Goal: Check status: Check status

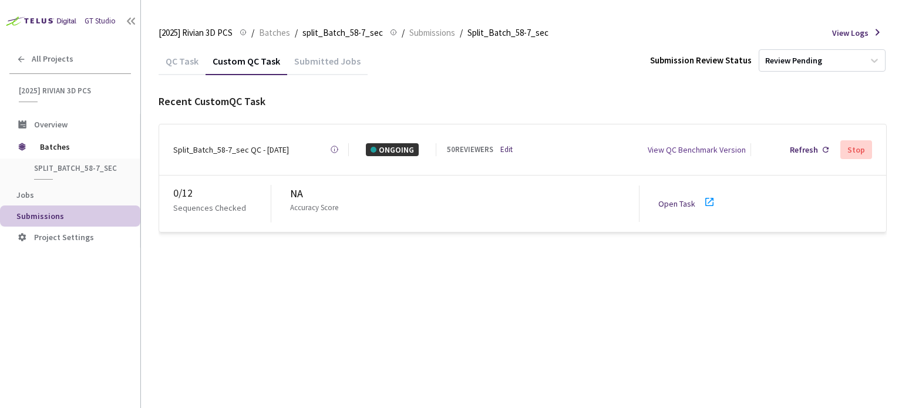
click at [571, 307] on div "QC Task Custom QC Task Submitted Jobs Submission Review Status Review Pending R…" at bounding box center [523, 227] width 728 height 361
click at [540, 251] on div "QC Task Custom QC Task Submitted Jobs Submission Review Status Review Pending R…" at bounding box center [523, 227] width 728 height 361
click at [689, 64] on div "Submission Review Status" at bounding box center [701, 60] width 102 height 14
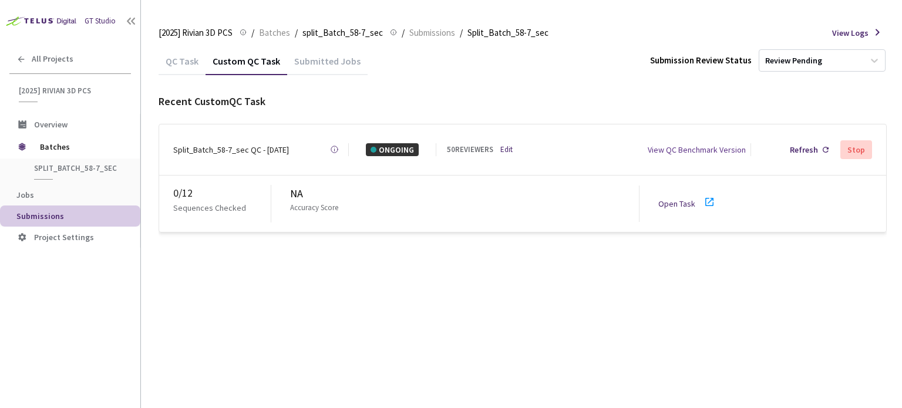
click at [671, 95] on div "Recent Custom QC Task" at bounding box center [523, 101] width 728 height 16
click at [672, 60] on div "Submission Review Status" at bounding box center [701, 60] width 102 height 14
click at [670, 73] on div "QC Task Custom QC Task Submitted Jobs Submission Review Status Review Pending" at bounding box center [523, 61] width 728 height 28
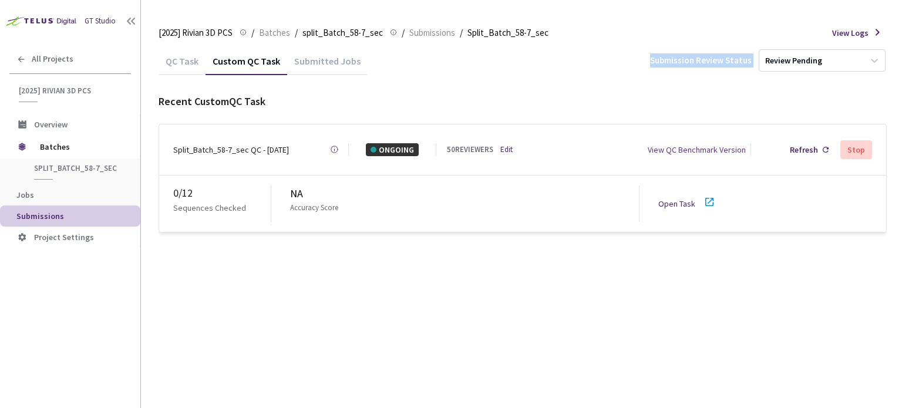
click at [671, 58] on div "Submission Review Status" at bounding box center [701, 60] width 102 height 14
click at [704, 59] on div "Submission Review Status" at bounding box center [701, 60] width 102 height 14
click at [704, 60] on div "Submission Review Status" at bounding box center [701, 60] width 102 height 14
click at [732, 59] on div "Submission Review Status" at bounding box center [701, 60] width 102 height 14
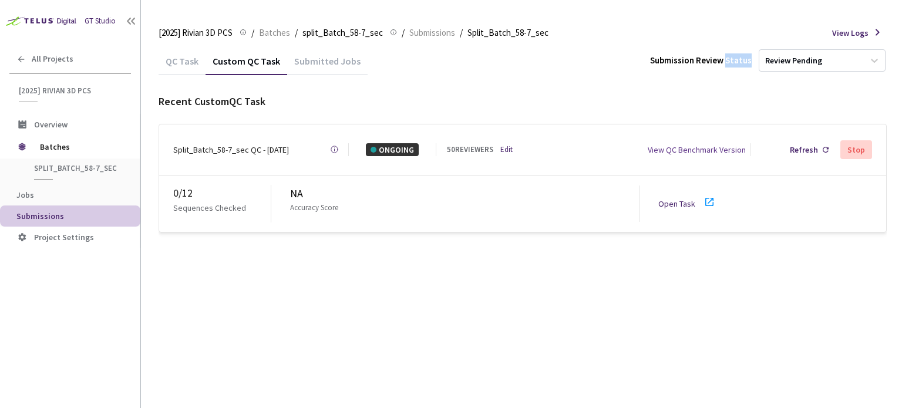
click at [732, 59] on div "Submission Review Status" at bounding box center [701, 60] width 102 height 14
click at [724, 72] on div "QC Task Custom QC Task Submitted Jobs Submission Review Status Review Pending" at bounding box center [523, 61] width 728 height 28
click at [662, 63] on div "Submission Review Status" at bounding box center [701, 60] width 102 height 14
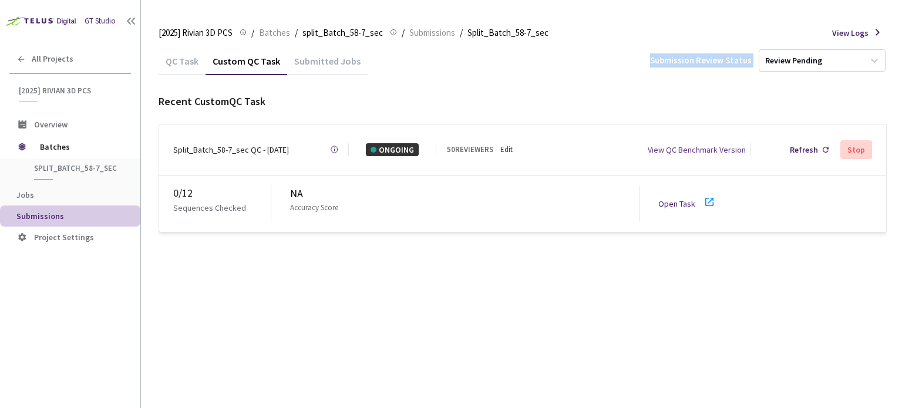
click at [662, 63] on div "Submission Review Status" at bounding box center [701, 60] width 102 height 14
click at [660, 89] on div "QC Task Custom QC Task Submitted Jobs Submission Review Status Review Pending R…" at bounding box center [523, 140] width 728 height 186
click at [666, 60] on div "Submission Review Status" at bounding box center [701, 60] width 102 height 14
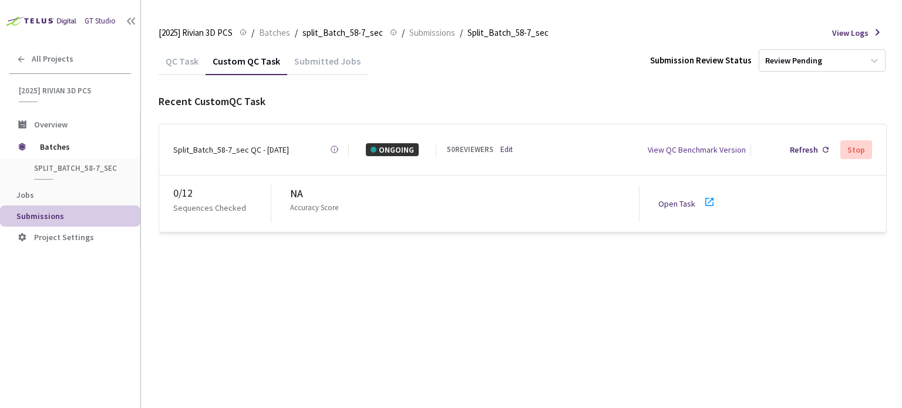
click at [671, 105] on div "Recent Custom QC Task" at bounding box center [523, 101] width 728 height 16
click at [663, 60] on div "Submission Review Status" at bounding box center [701, 60] width 102 height 14
click at [661, 47] on div "QC Task Custom QC Task Submitted Jobs Submission Review Status Review Pending" at bounding box center [523, 61] width 728 height 28
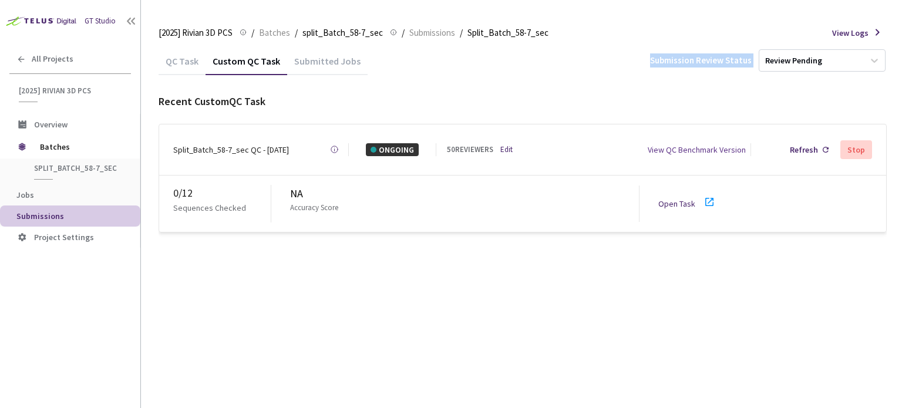
click at [658, 49] on div "Submission Review Status Review Pending" at bounding box center [768, 60] width 237 height 22
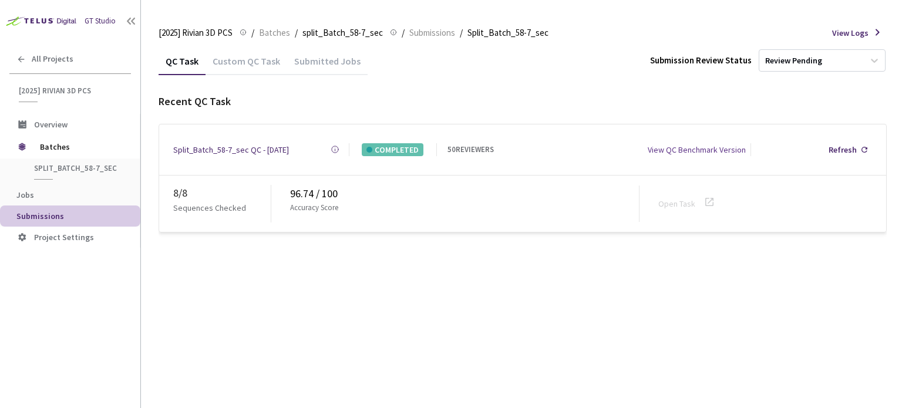
click at [260, 56] on div "Custom QC Task" at bounding box center [247, 65] width 82 height 20
click at [717, 61] on div "Submission Review Status" at bounding box center [701, 60] width 102 height 14
click at [686, 32] on div "[2025] Rivian 3D PCS [2025] Rivian 3D PCS / Batches / split_Batch_58-7_sec spli…" at bounding box center [523, 33] width 728 height 28
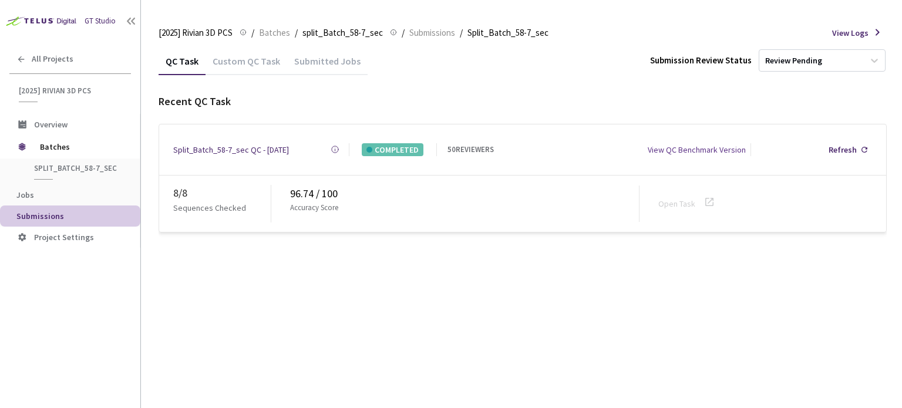
click at [263, 63] on div "Custom QC Task" at bounding box center [247, 65] width 82 height 20
